Goal: Information Seeking & Learning: Learn about a topic

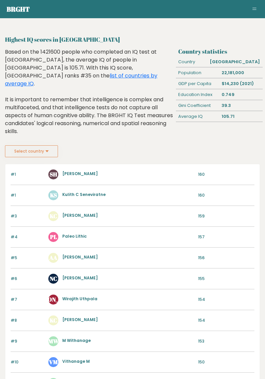
click at [48, 146] on button "Select country" at bounding box center [31, 151] width 53 height 12
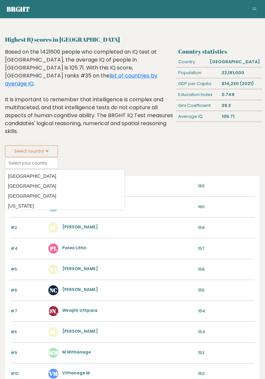
click at [51, 172] on option "[GEOGRAPHIC_DATA]" at bounding box center [65, 177] width 116 height 10
type input "[GEOGRAPHIC_DATA]"
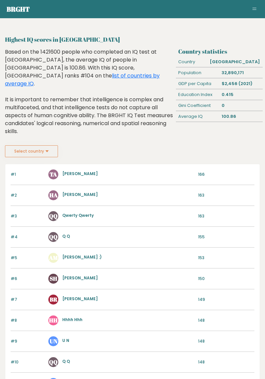
click at [52, 148] on button "Select country" at bounding box center [31, 151] width 53 height 12
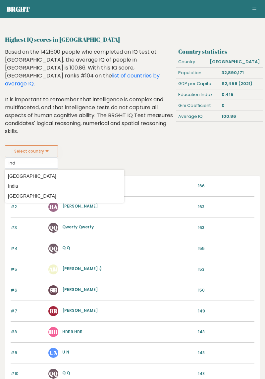
click at [27, 172] on option "[GEOGRAPHIC_DATA]" at bounding box center [65, 177] width 116 height 10
type input "[GEOGRAPHIC_DATA]"
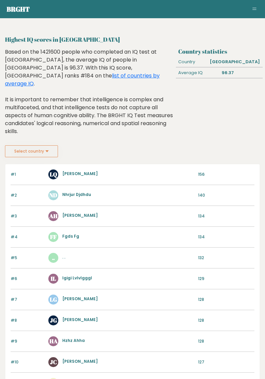
click at [49, 145] on button "Select country" at bounding box center [31, 151] width 53 height 12
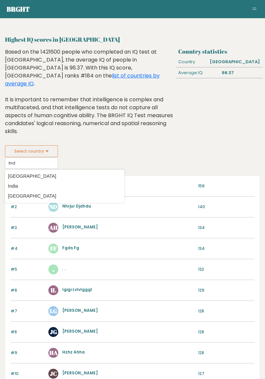
click at [18, 181] on option "India" at bounding box center [65, 186] width 116 height 10
type input "India"
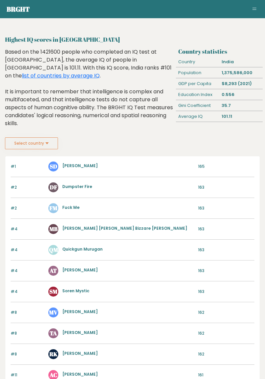
click at [45, 137] on button "Select country" at bounding box center [31, 143] width 53 height 12
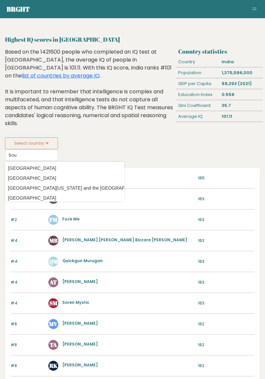
click at [42, 193] on option "[GEOGRAPHIC_DATA]" at bounding box center [65, 198] width 116 height 10
type input "[GEOGRAPHIC_DATA]"
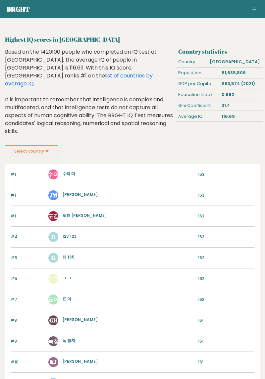
click at [252, 8] on button "Toggle navigation" at bounding box center [254, 9] width 8 height 8
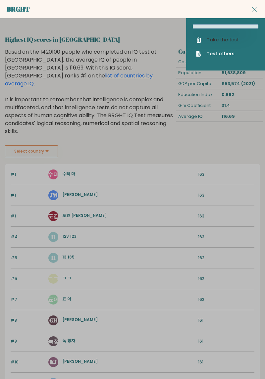
click at [232, 38] on link "Take the test" at bounding box center [225, 39] width 59 height 7
